Goal: Task Accomplishment & Management: Manage account settings

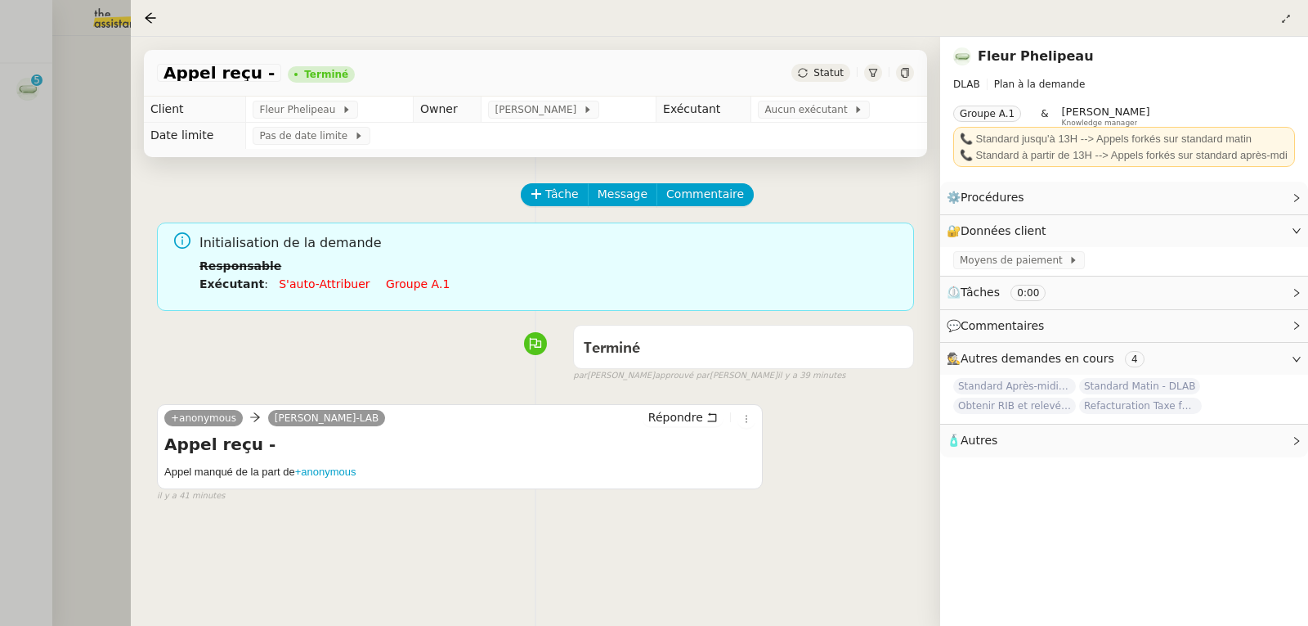
click at [61, 135] on div at bounding box center [654, 313] width 1308 height 626
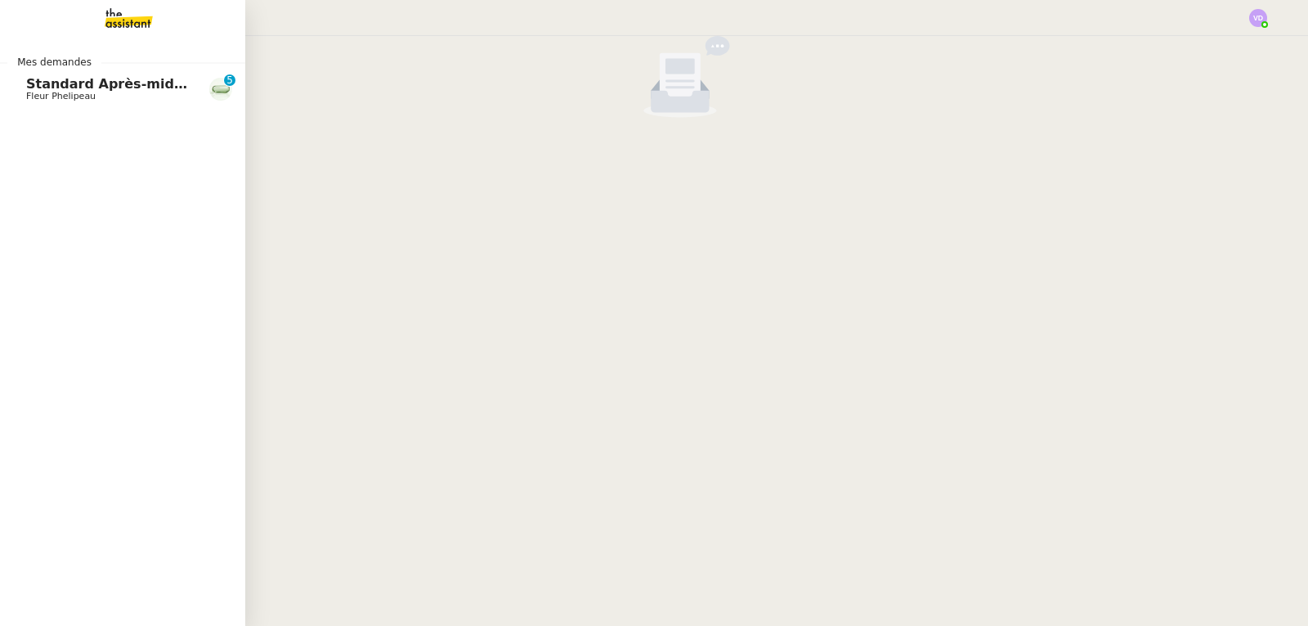
click at [39, 91] on span "Fleur Phelipeau" at bounding box center [61, 96] width 70 height 11
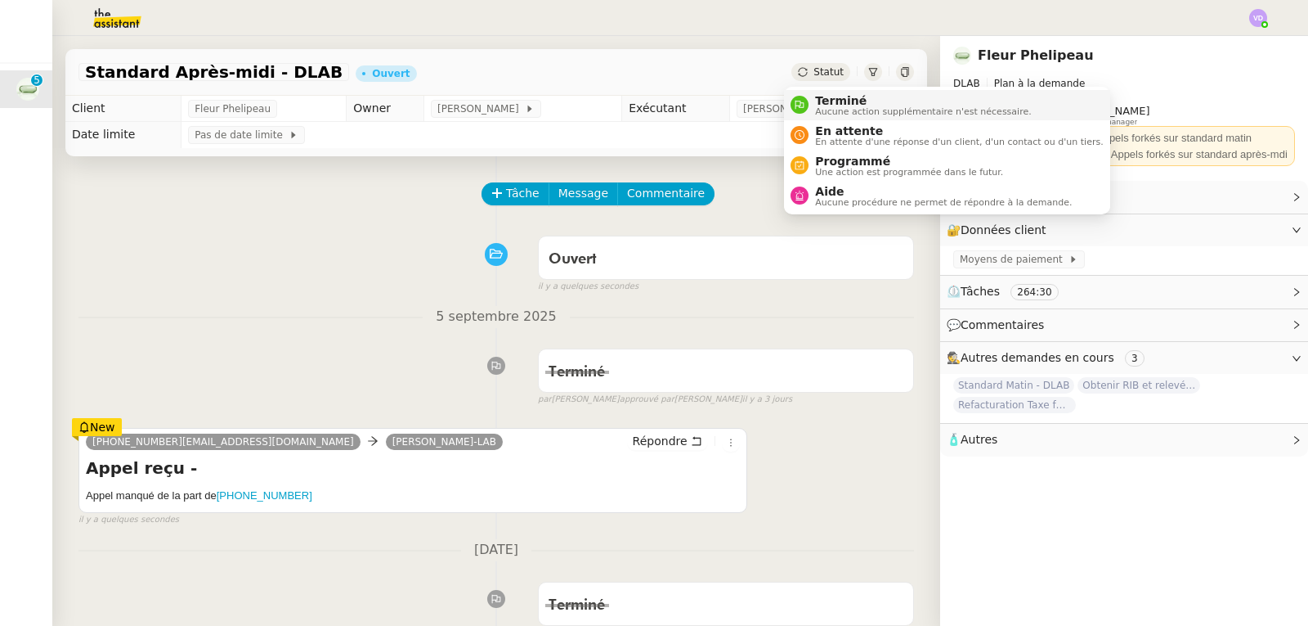
click at [826, 102] on span "Terminé" at bounding box center [923, 100] width 216 height 13
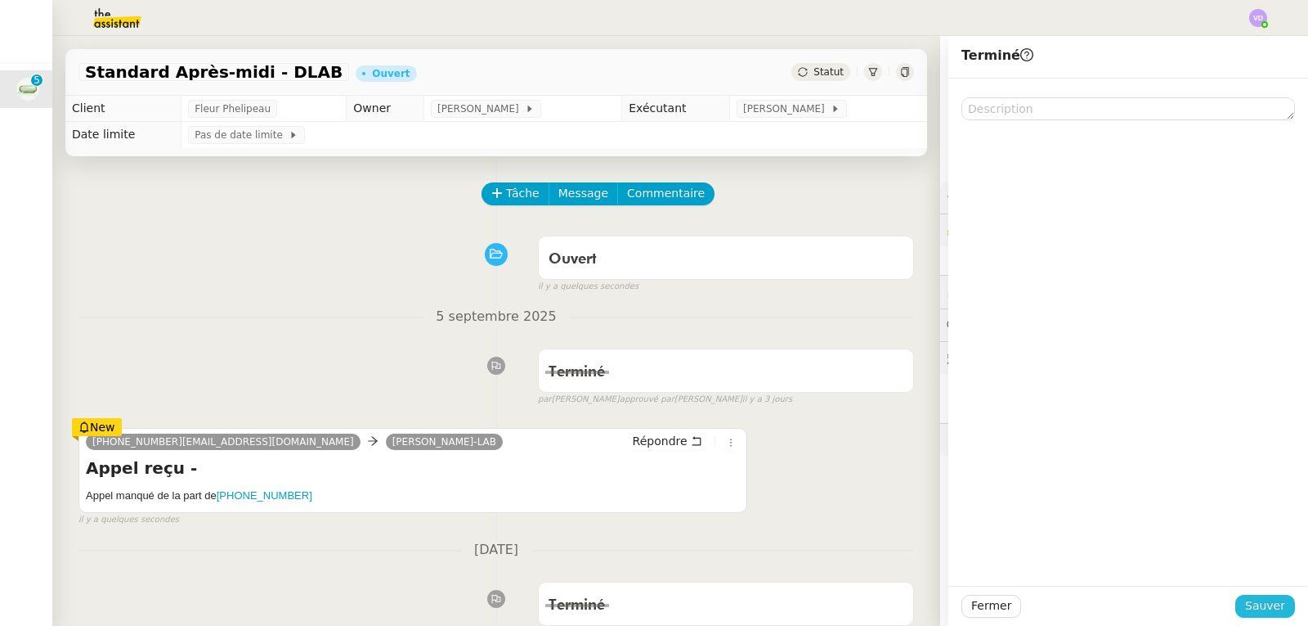
click at [1248, 599] on span "Sauver" at bounding box center [1265, 605] width 40 height 19
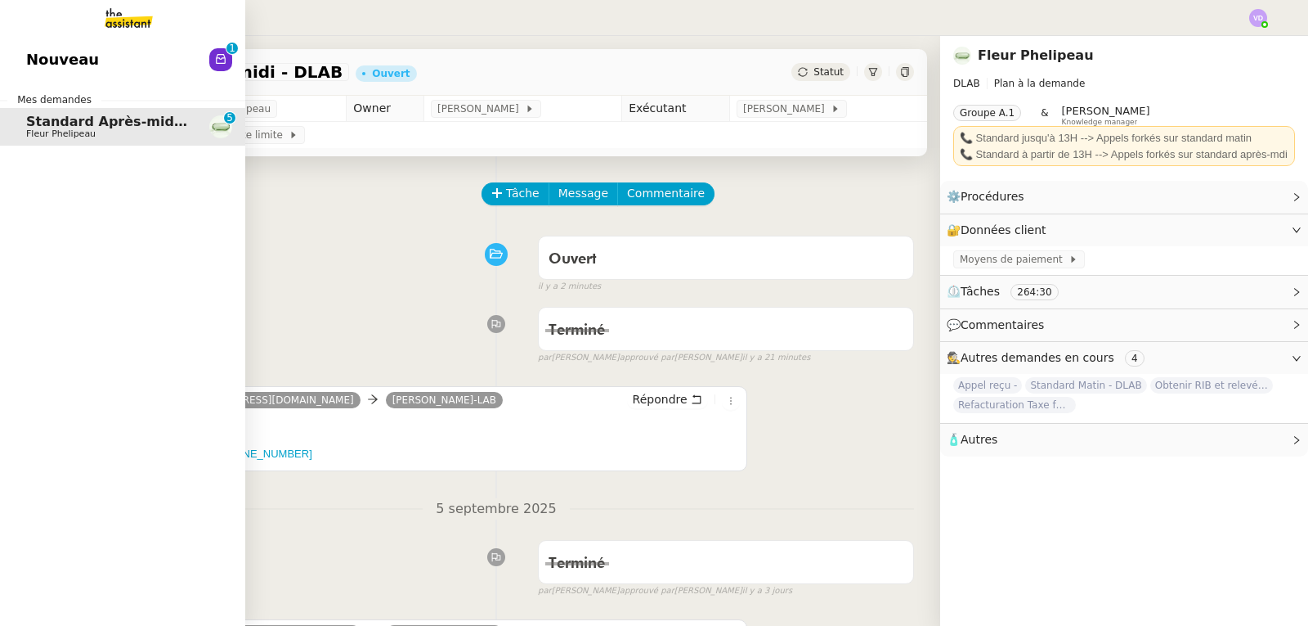
click at [12, 59] on link "Nouveau 0 1 2 3 4 5 6 7 8 9" at bounding box center [122, 60] width 245 height 38
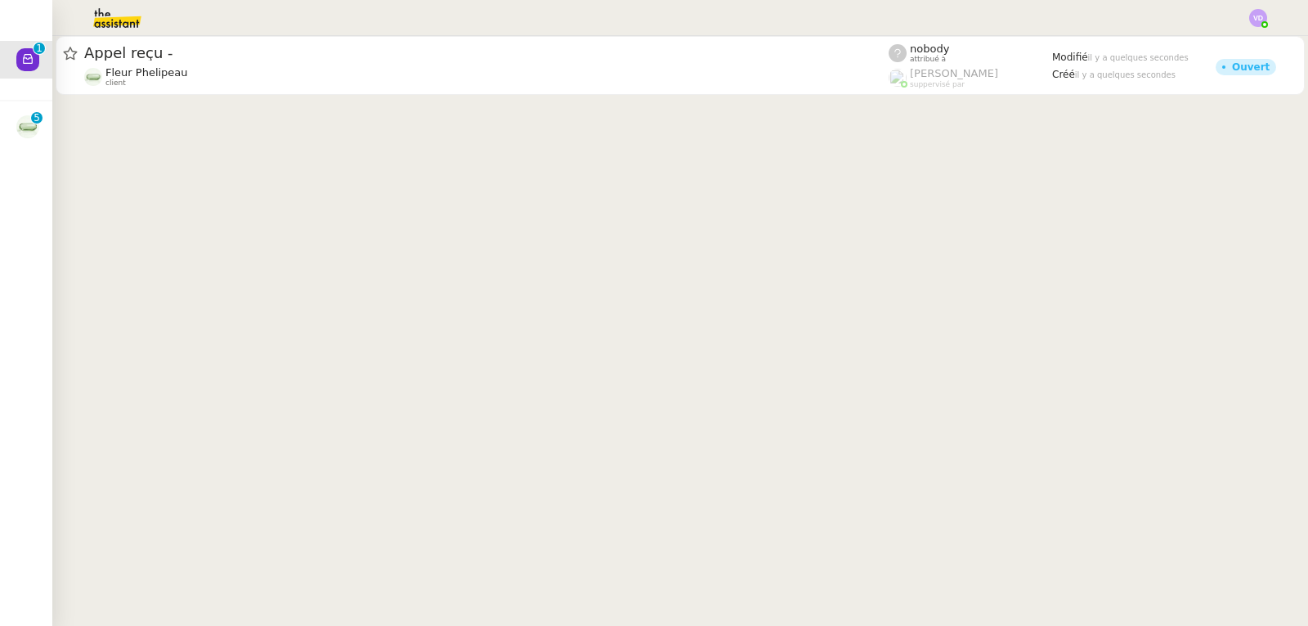
click at [598, 96] on div at bounding box center [680, 67] width 1256 height 62
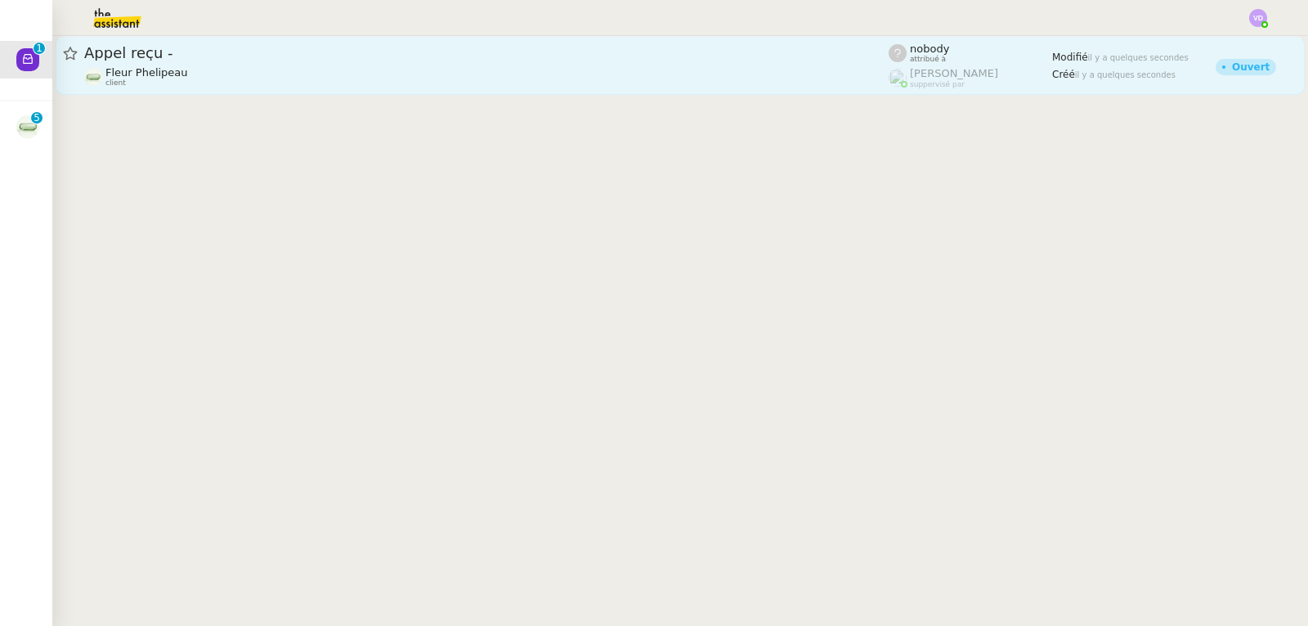
click at [602, 87] on link "Appel reçu - Fleur Phelipeau client nobody attribué à [PERSON_NAME] suppervisé …" at bounding box center [680, 65] width 1249 height 59
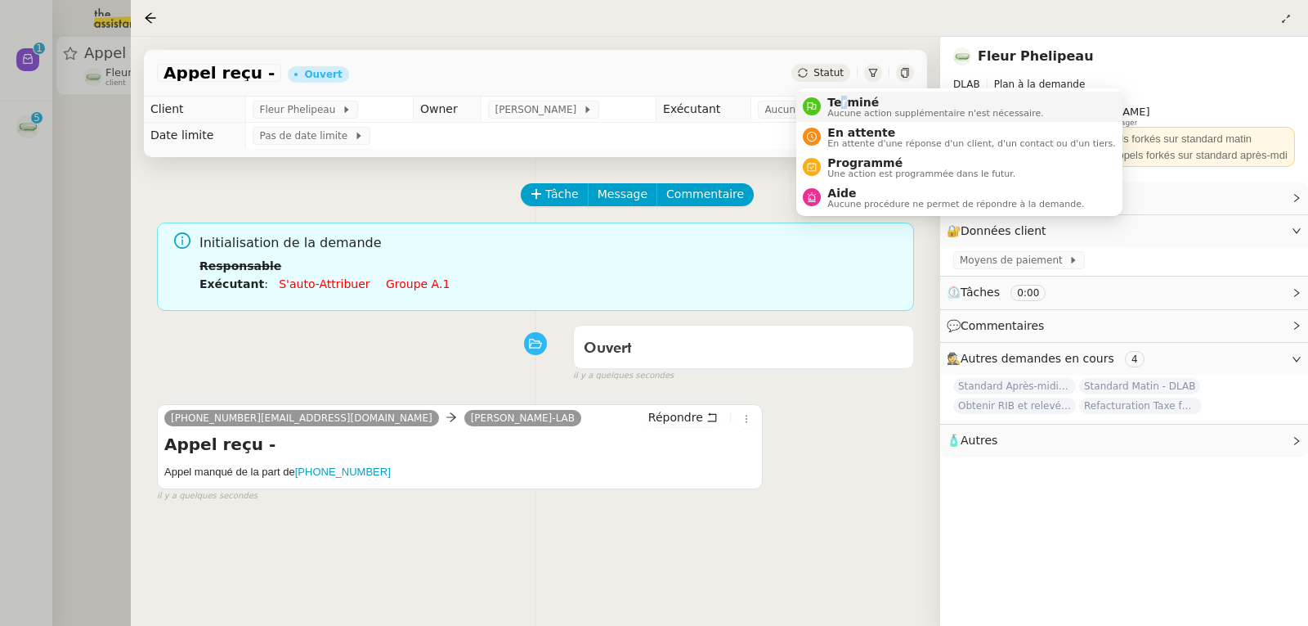
click at [843, 97] on span "Terminé" at bounding box center [936, 102] width 216 height 13
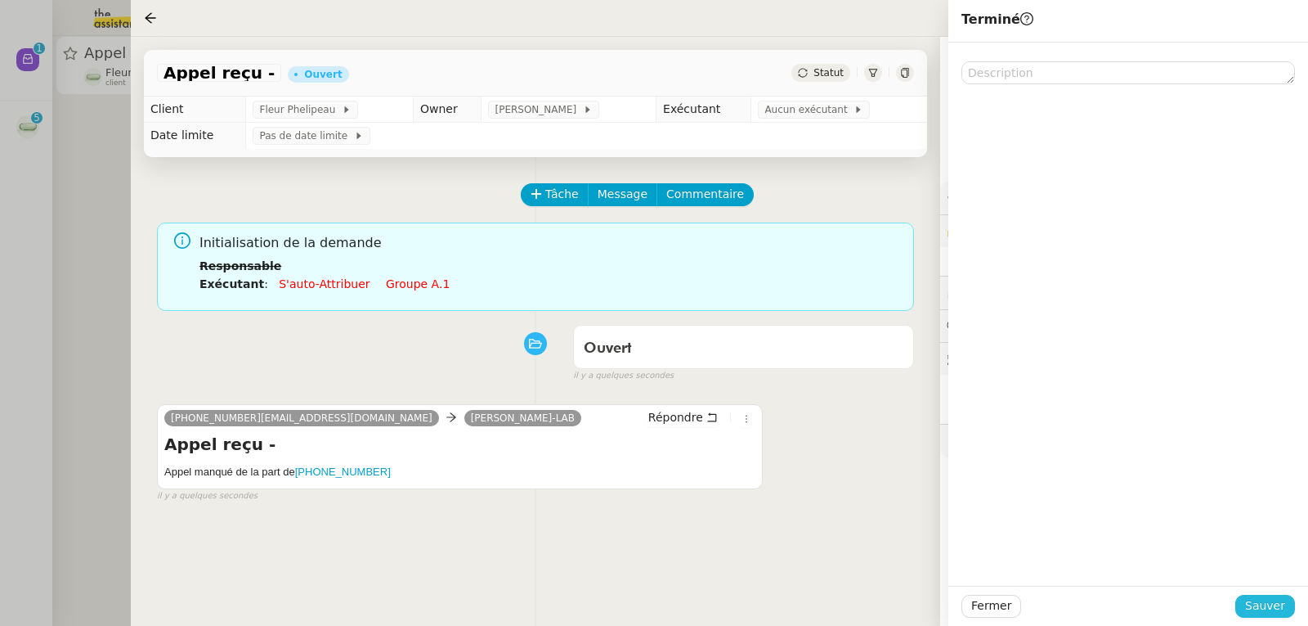
click at [1271, 614] on span "Sauver" at bounding box center [1265, 605] width 40 height 19
click at [0, 182] on div at bounding box center [654, 313] width 1308 height 626
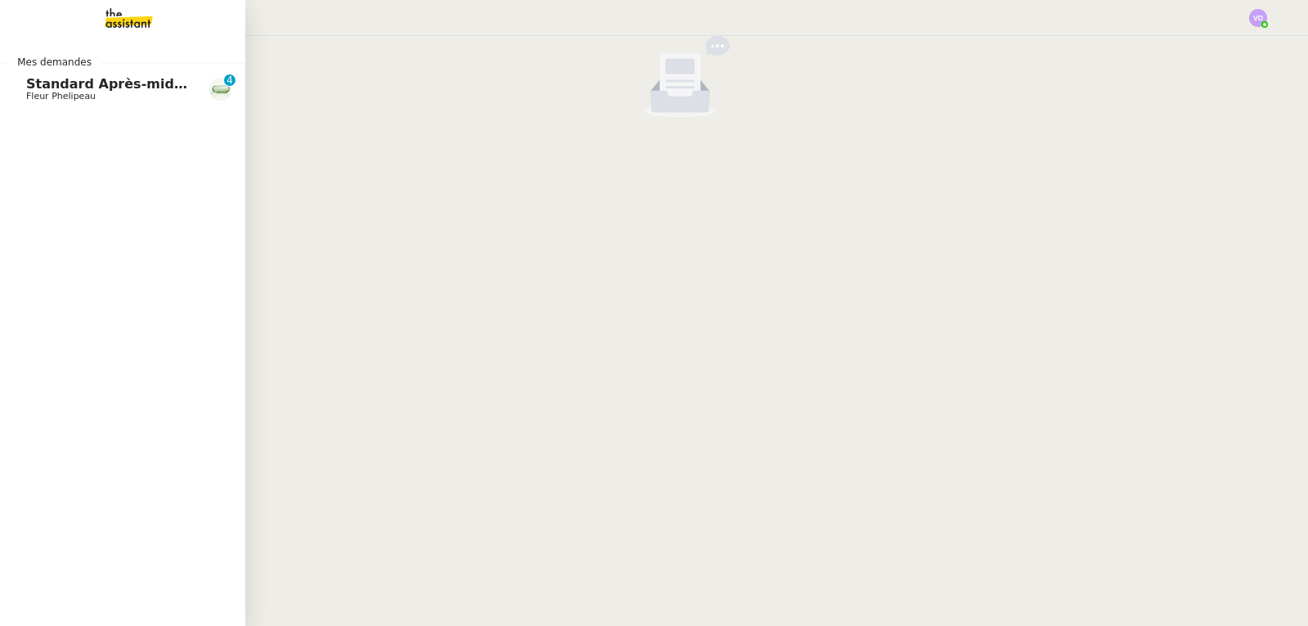
click at [33, 88] on span "Standard Après-midi - DLAB" at bounding box center [129, 84] width 206 height 16
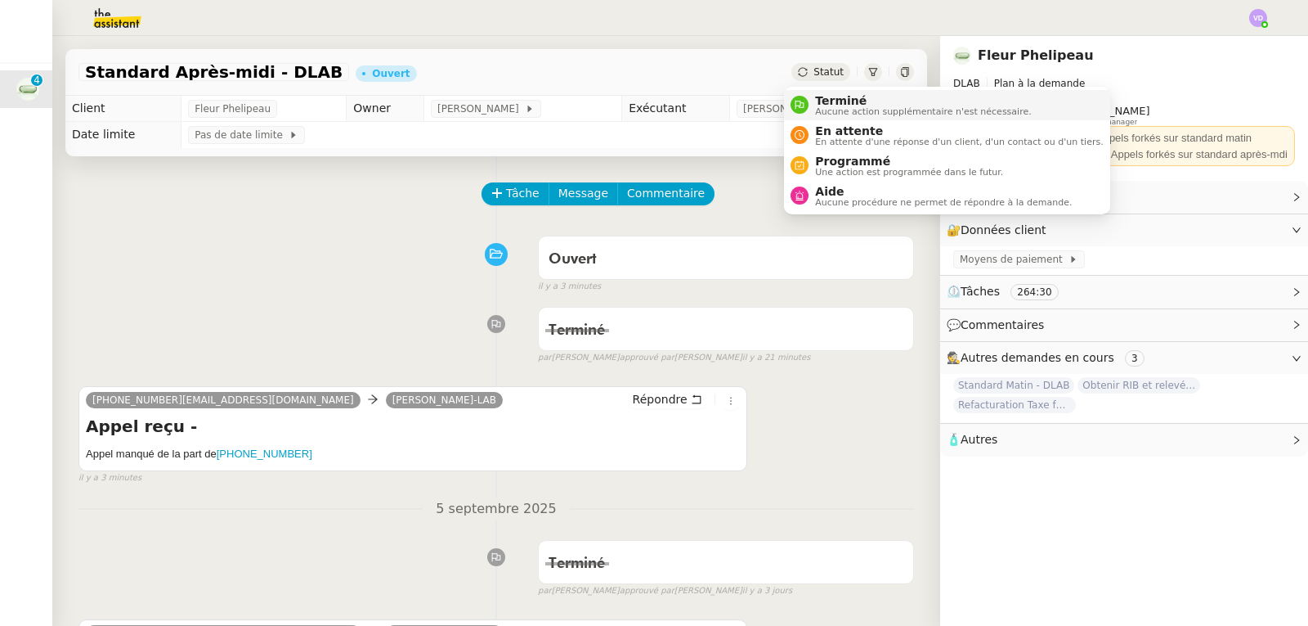
click at [824, 101] on span "Terminé" at bounding box center [923, 100] width 216 height 13
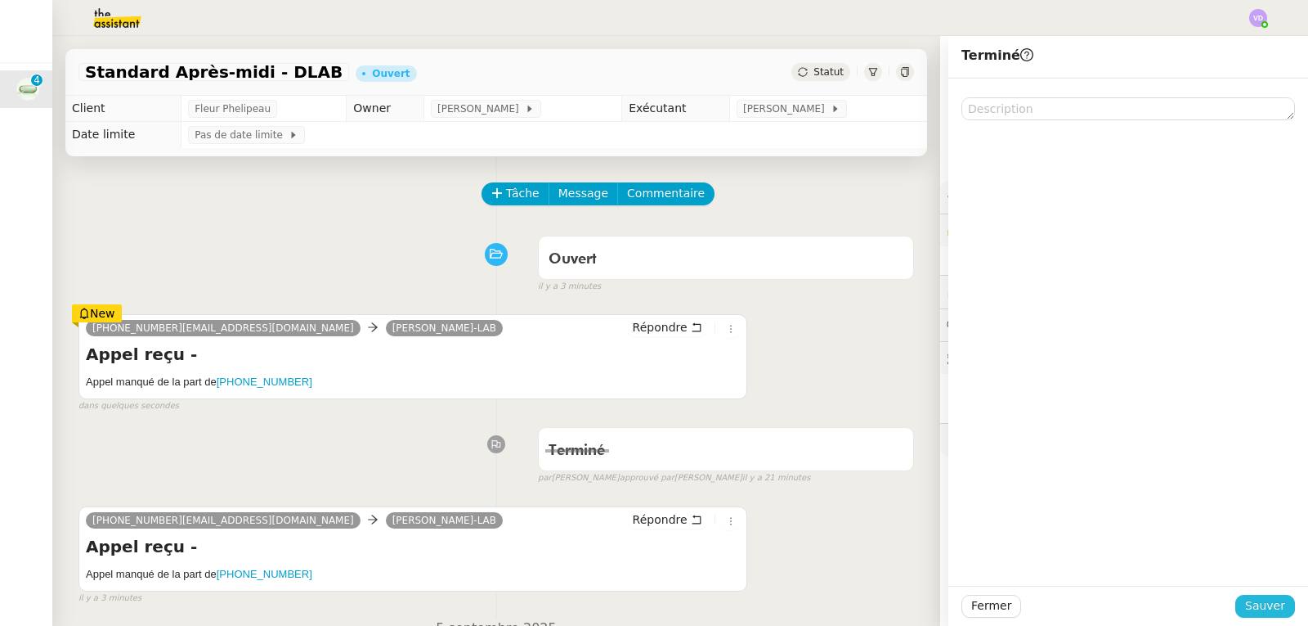
click at [1239, 614] on button "Sauver" at bounding box center [1266, 605] width 60 height 23
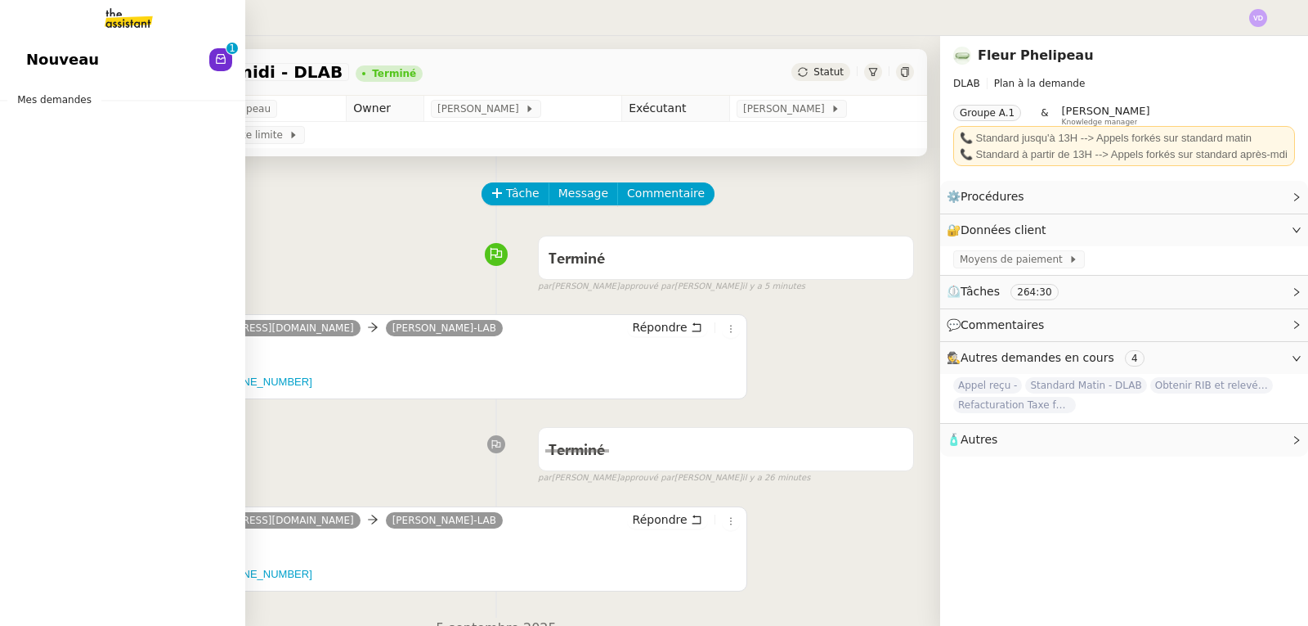
drag, startPoint x: 0, startPoint y: 79, endPoint x: 47, endPoint y: 88, distance: 48.3
click at [0, 79] on div "Nouveau 0 1 2 3 4 5 6 7 8 9 Mes demandes" at bounding box center [122, 331] width 245 height 590
click at [47, 67] on span "Nouveau" at bounding box center [62, 59] width 73 height 25
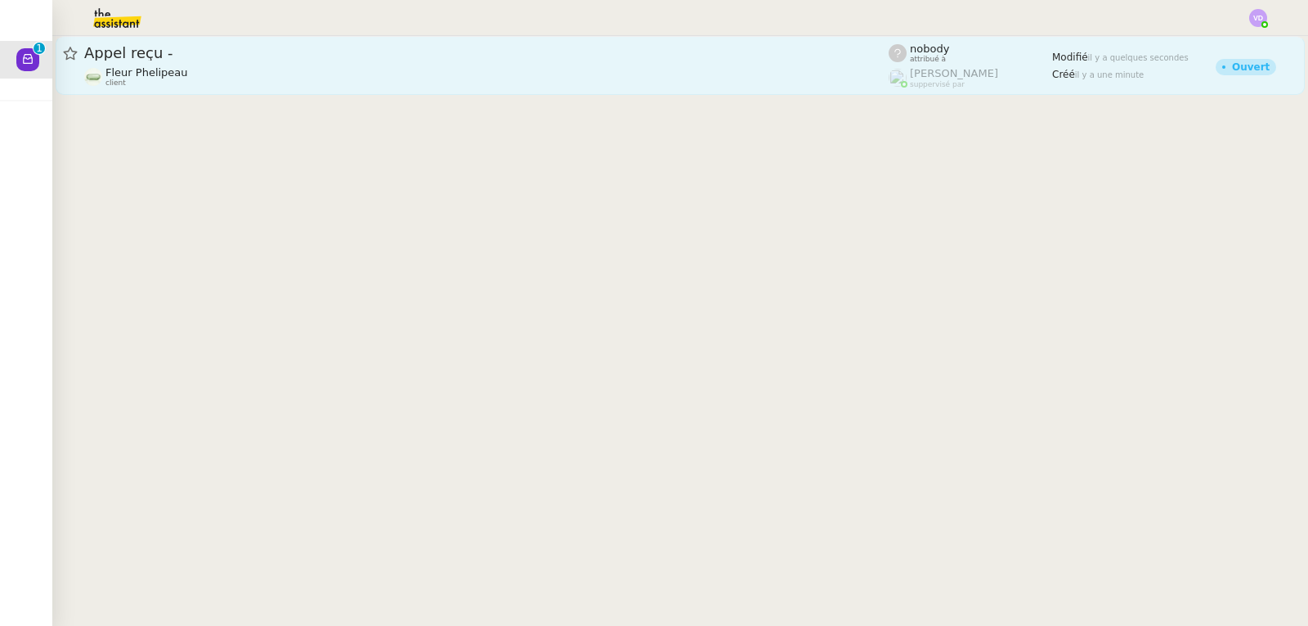
click at [609, 77] on div "Fleur Phelipeau client" at bounding box center [486, 76] width 805 height 21
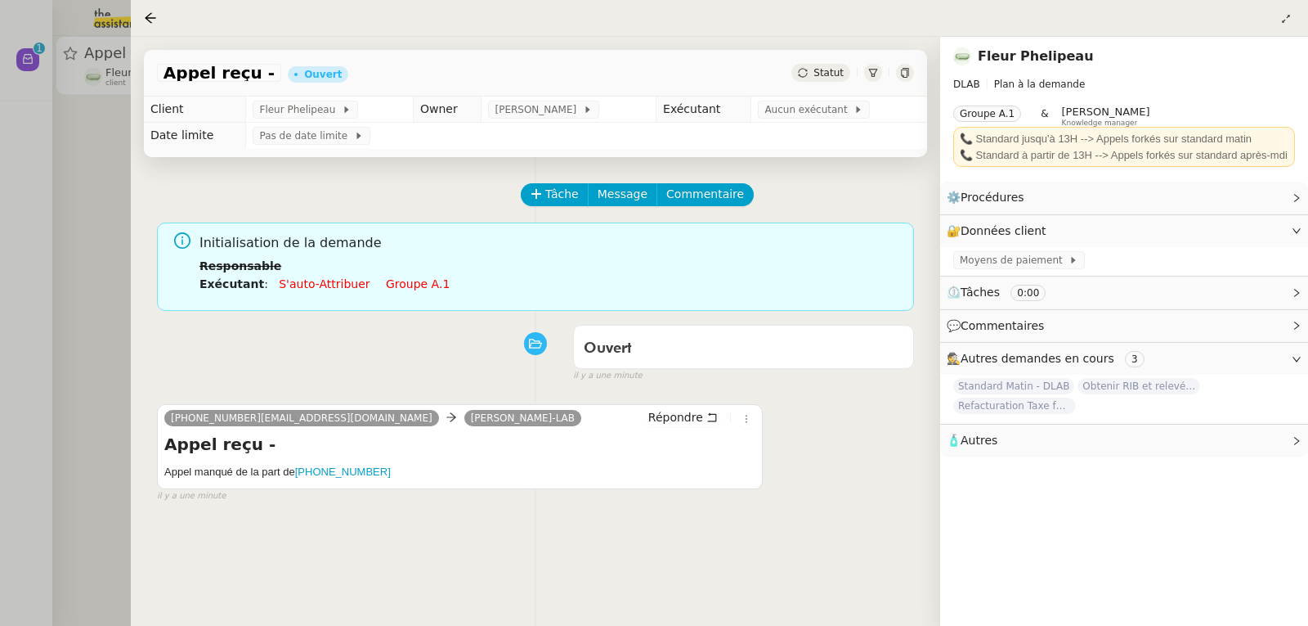
click at [824, 78] on span "Statut" at bounding box center [829, 72] width 30 height 11
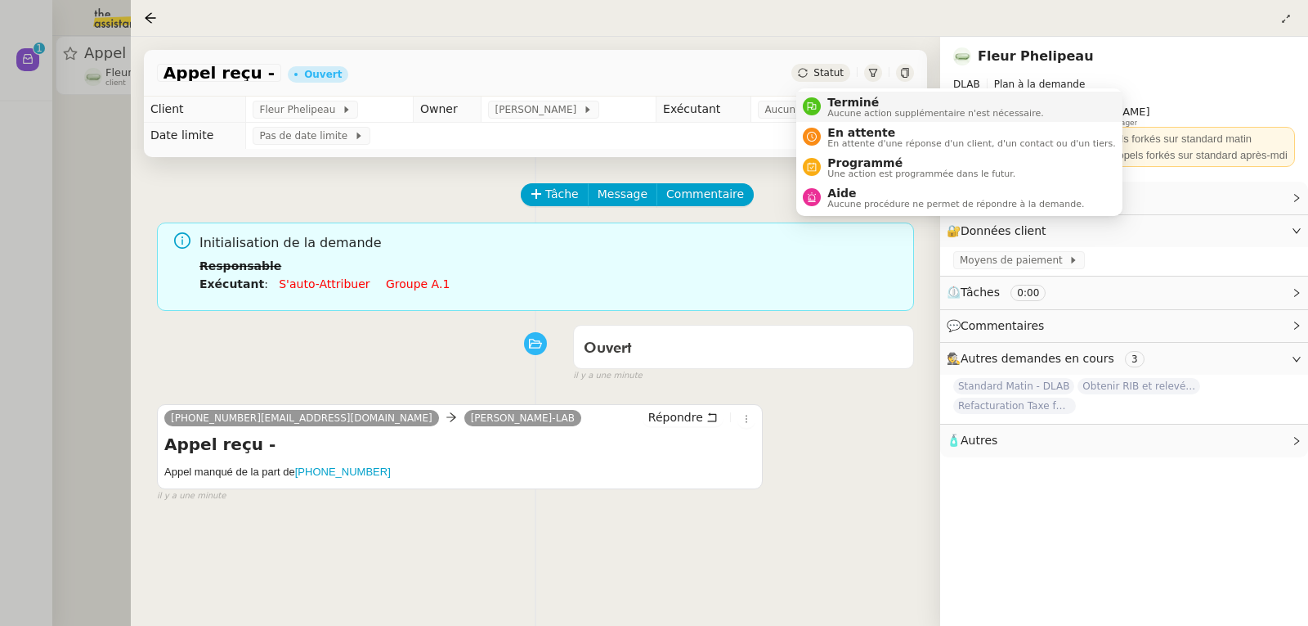
click at [844, 103] on span "Terminé" at bounding box center [936, 102] width 216 height 13
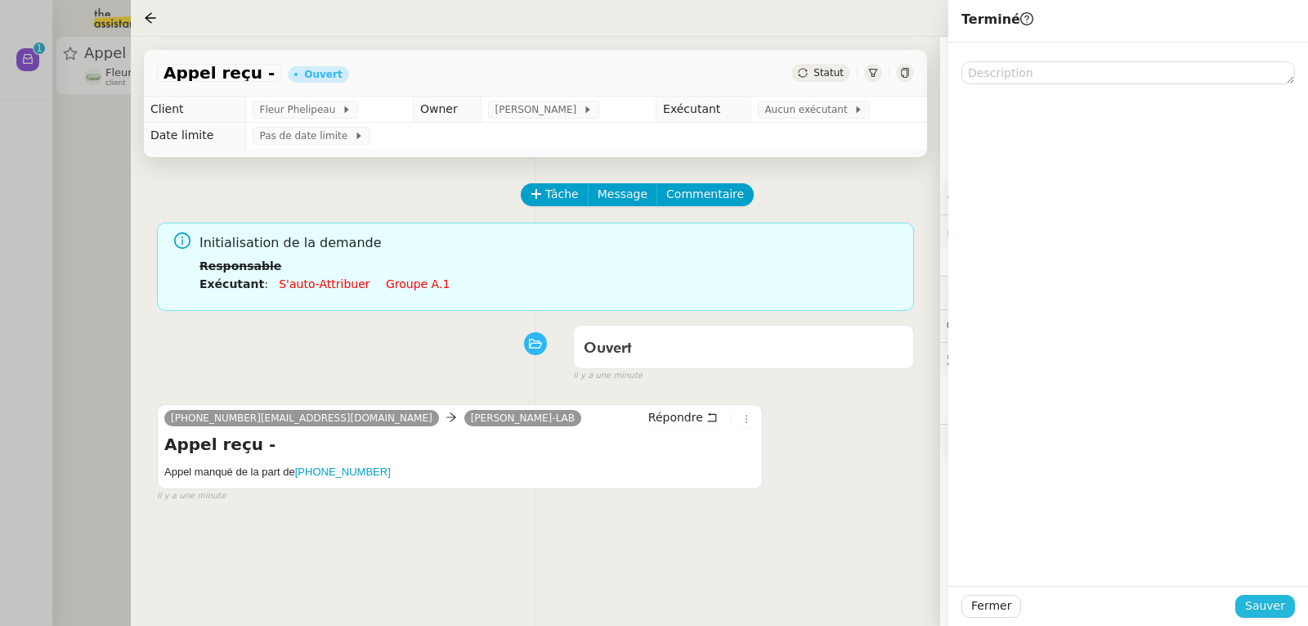
click at [1292, 613] on button "Sauver" at bounding box center [1266, 605] width 60 height 23
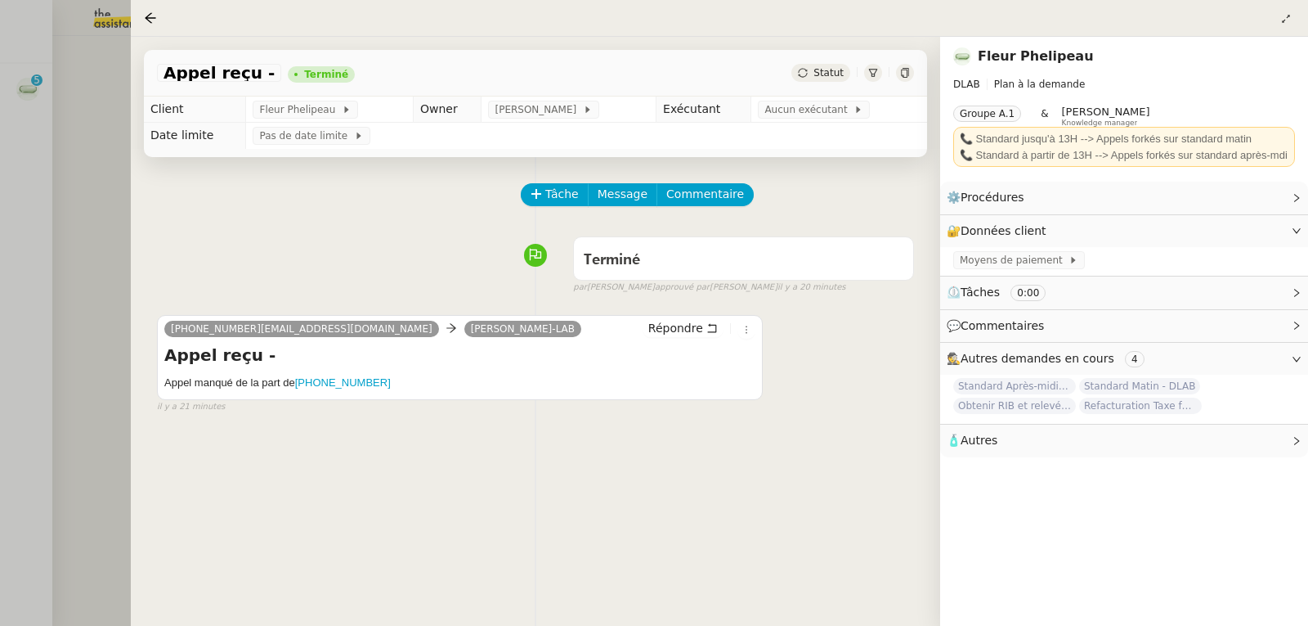
click at [78, 123] on div at bounding box center [654, 313] width 1308 height 626
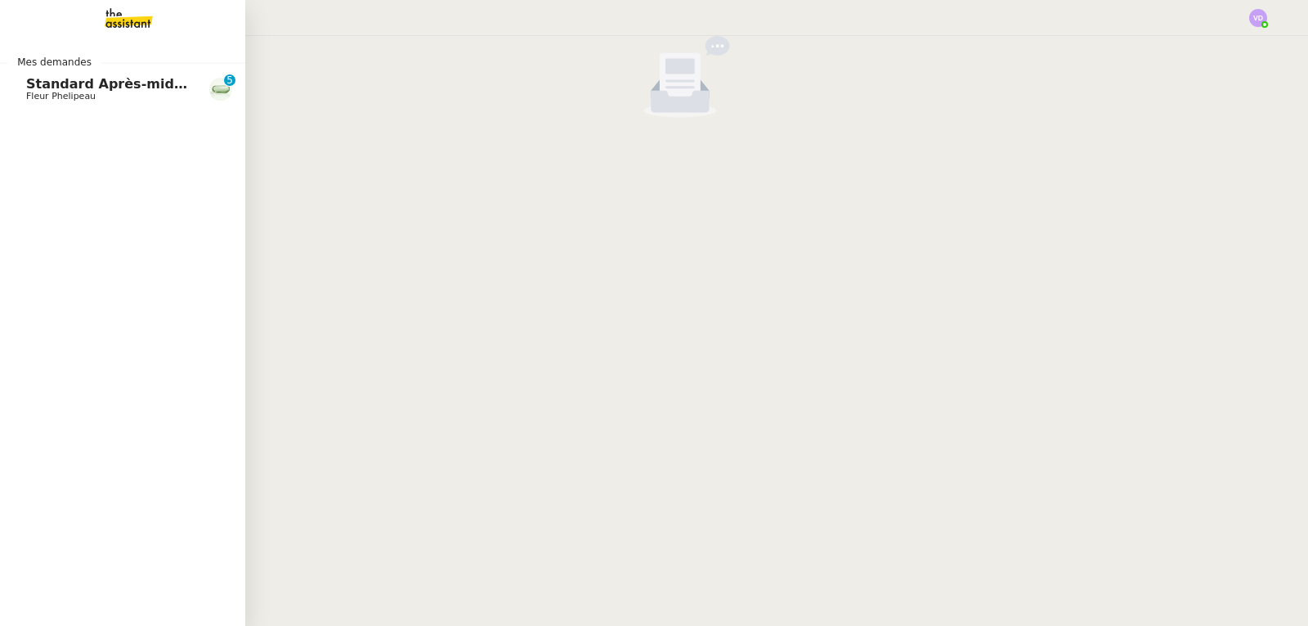
click at [43, 93] on span "Fleur Phelipeau" at bounding box center [61, 96] width 70 height 11
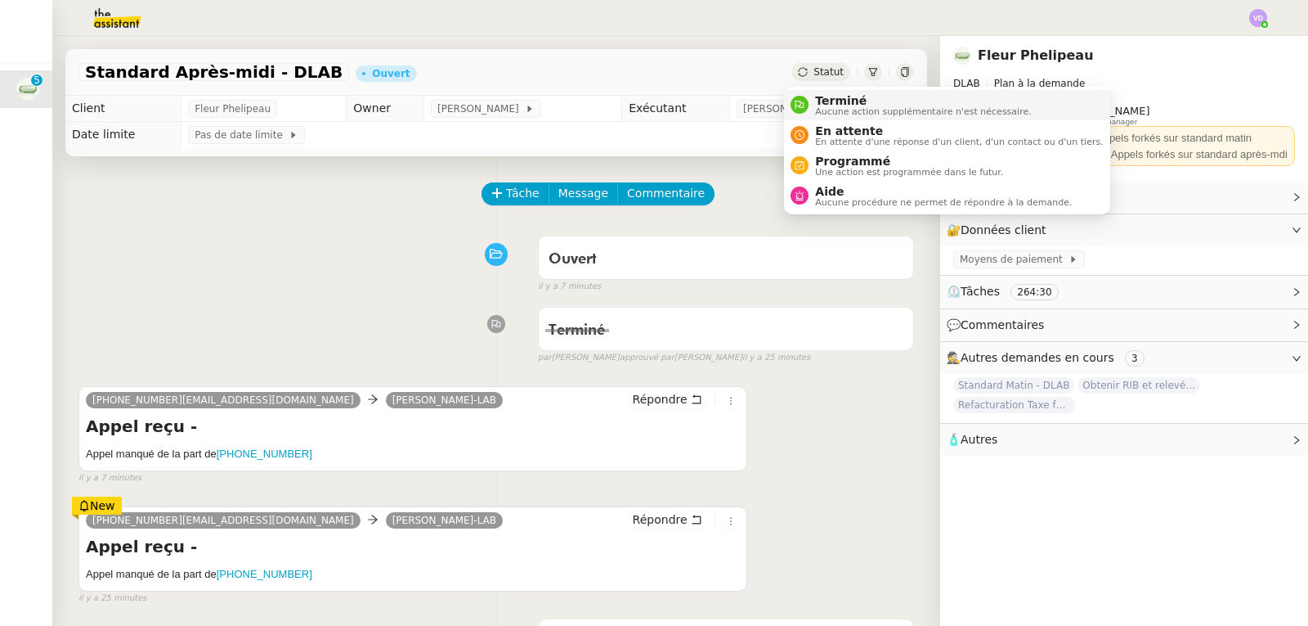
click at [822, 101] on span "Terminé" at bounding box center [923, 100] width 216 height 13
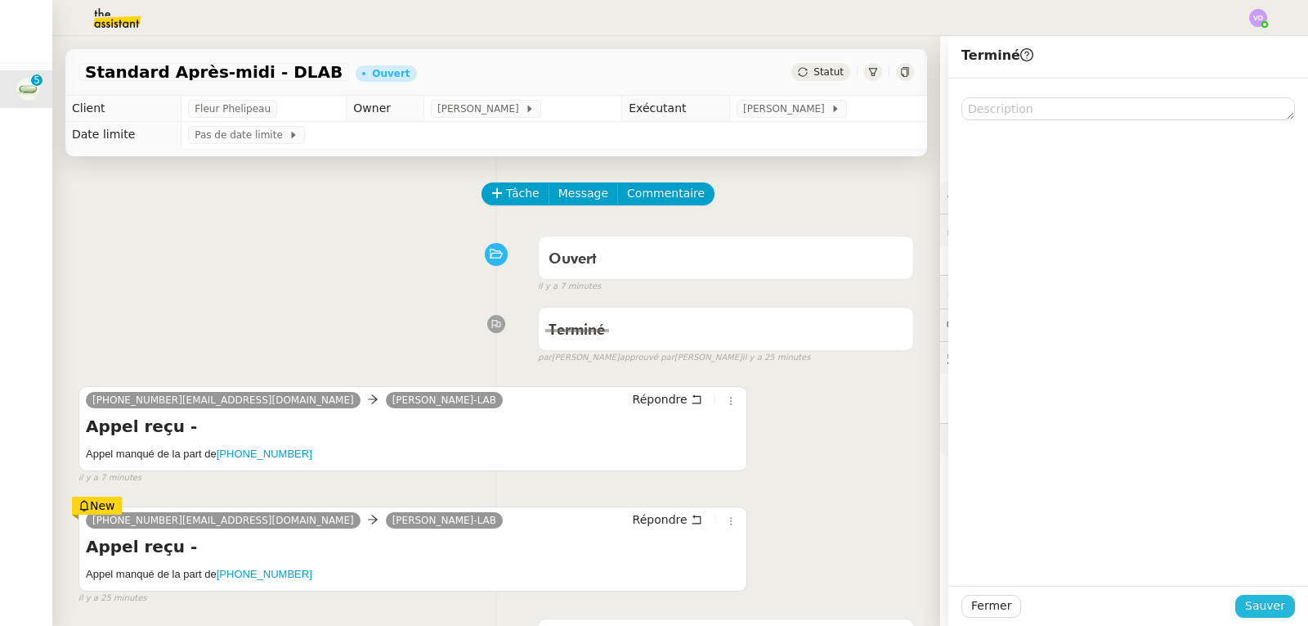
drag, startPoint x: 1264, startPoint y: 610, endPoint x: 1253, endPoint y: 608, distance: 11.6
click at [1265, 610] on span "Sauver" at bounding box center [1265, 605] width 40 height 19
